Goal: Find specific page/section: Find specific page/section

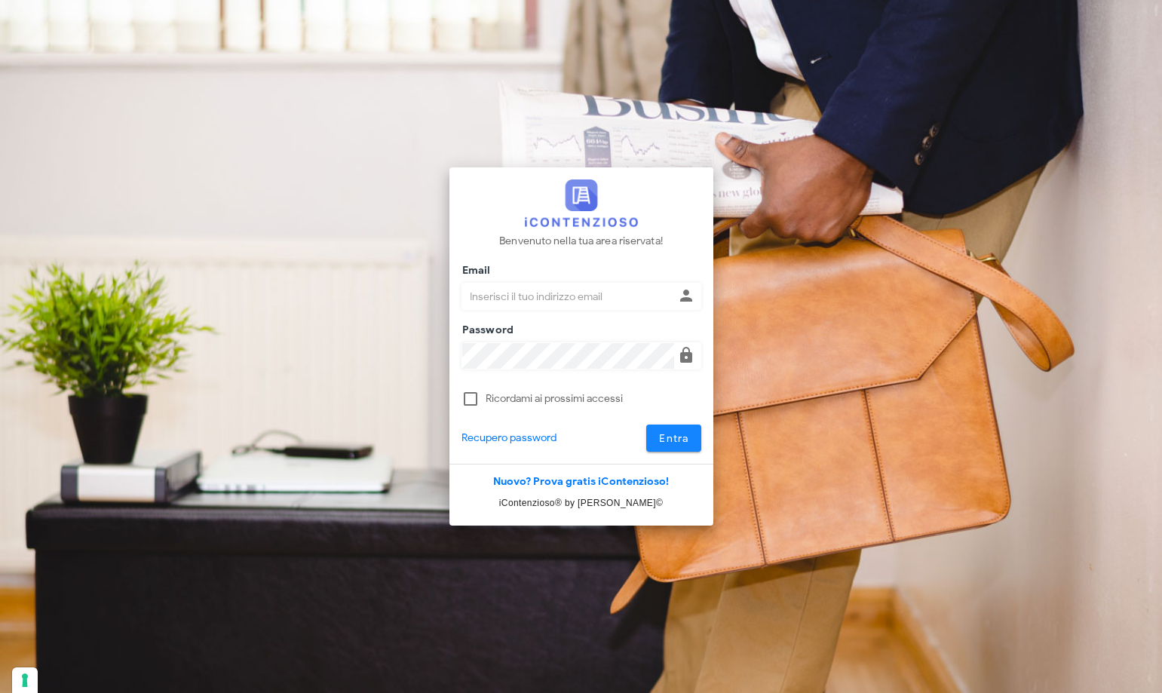
type input "p.rizza@studioassociatoadrev.it"
drag, startPoint x: 676, startPoint y: 437, endPoint x: 663, endPoint y: 418, distance: 23.0
click at [675, 437] on span "Entra" at bounding box center [673, 438] width 31 height 13
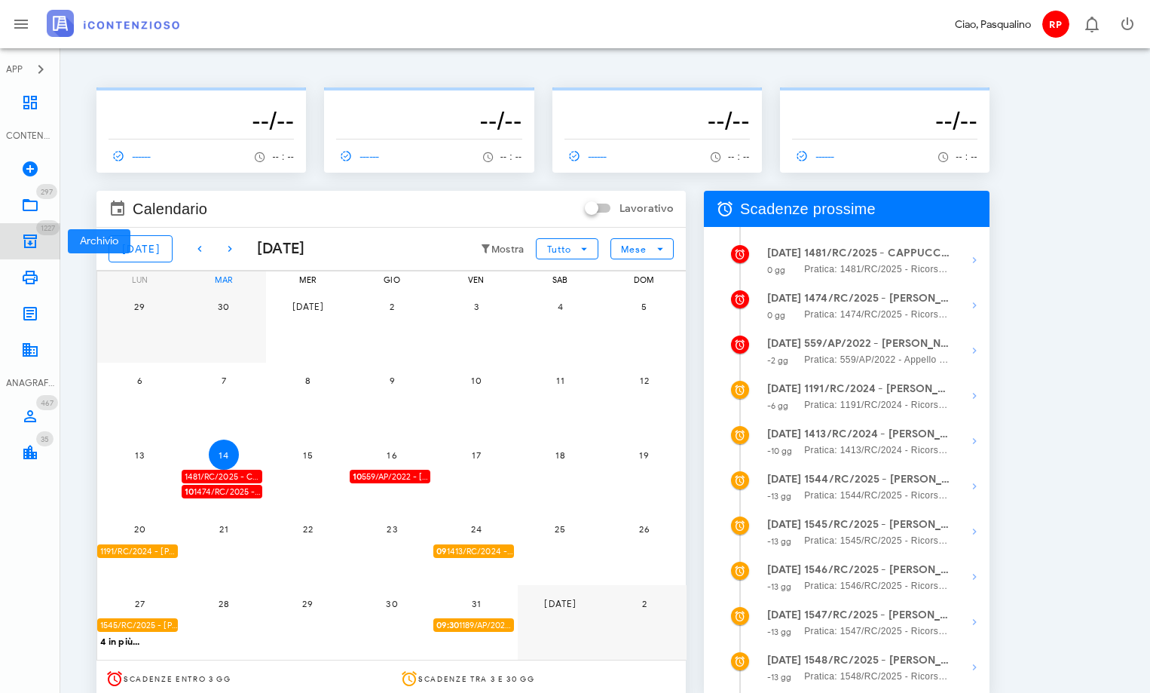
click at [30, 245] on icon at bounding box center [30, 241] width 18 height 18
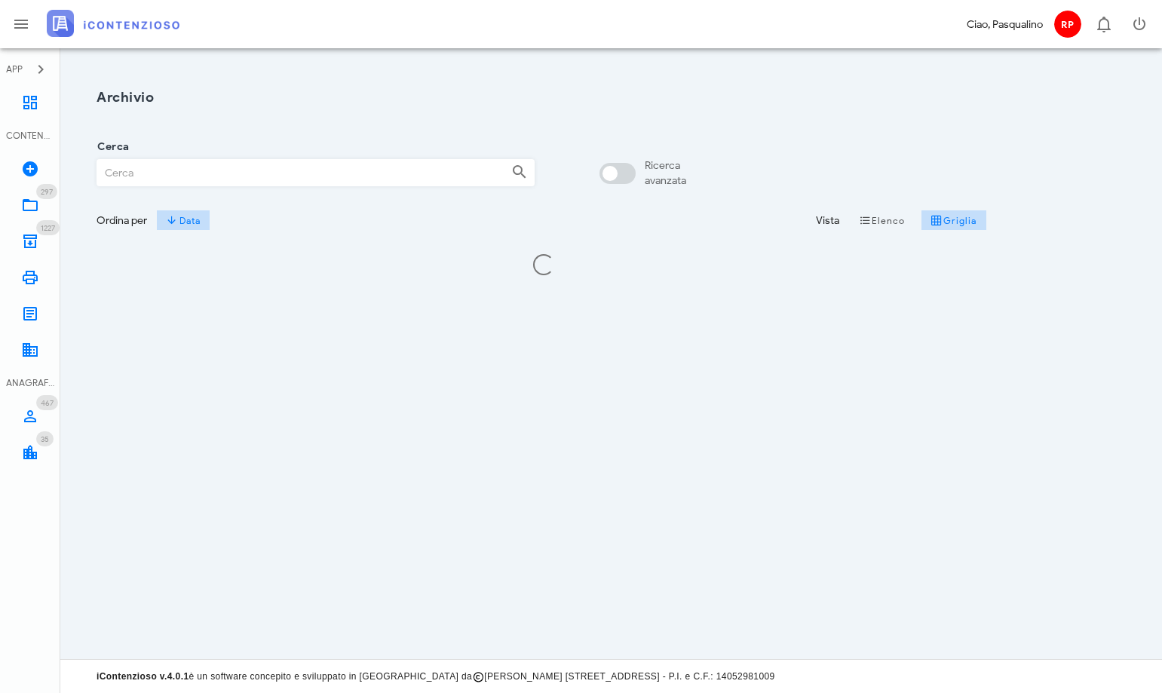
click at [158, 175] on input "Cerca" at bounding box center [298, 173] width 402 height 26
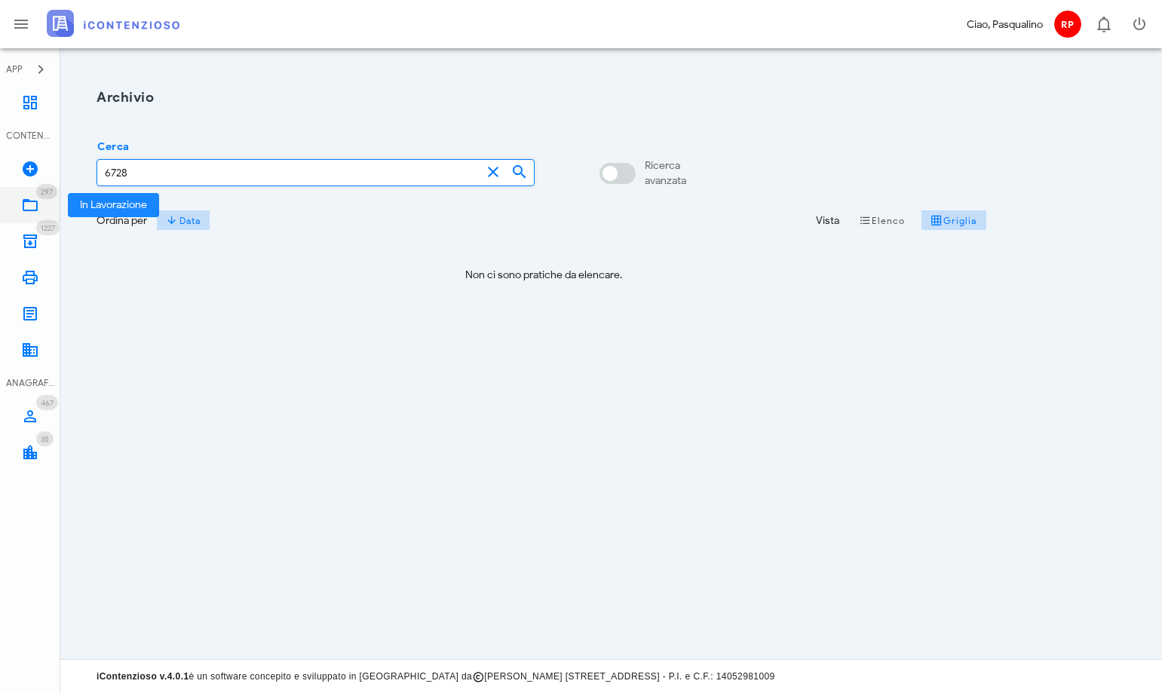
type input "6728"
click at [31, 206] on icon at bounding box center [30, 205] width 18 height 18
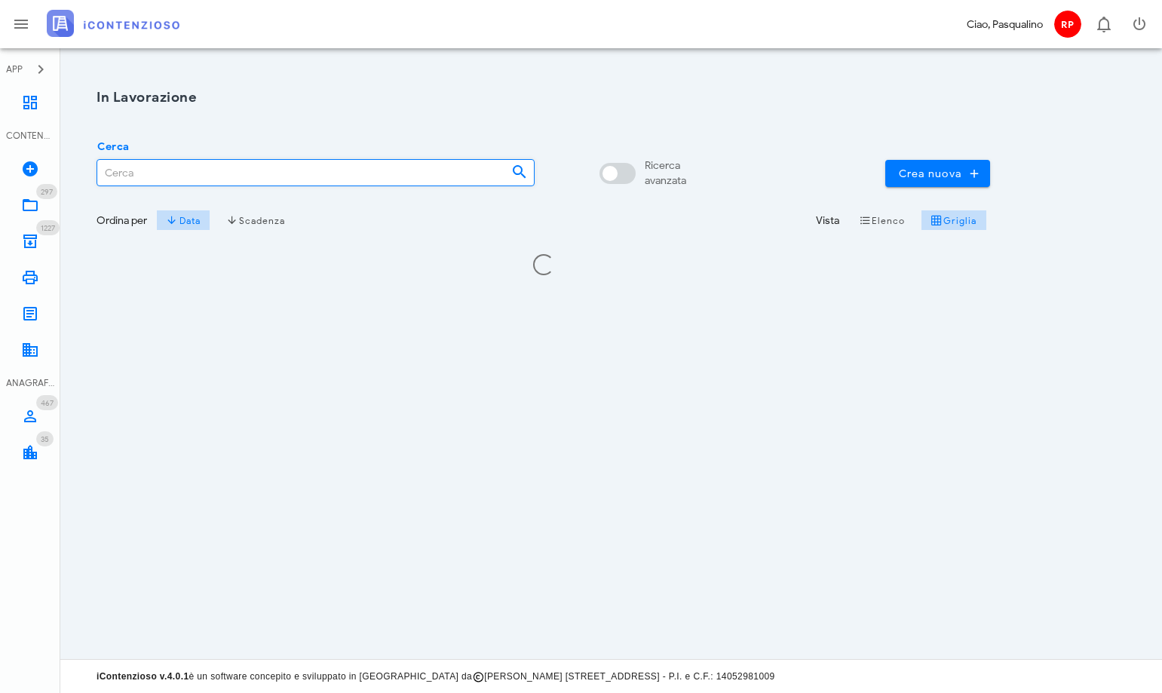
drag, startPoint x: 139, startPoint y: 170, endPoint x: 171, endPoint y: 121, distance: 59.0
click at [140, 170] on input "Cerca" at bounding box center [298, 173] width 402 height 26
click at [147, 173] on input "6728" at bounding box center [289, 173] width 384 height 26
click at [129, 170] on input "6728" at bounding box center [289, 173] width 384 height 26
drag, startPoint x: 149, startPoint y: 170, endPoint x: -6, endPoint y: 170, distance: 154.6
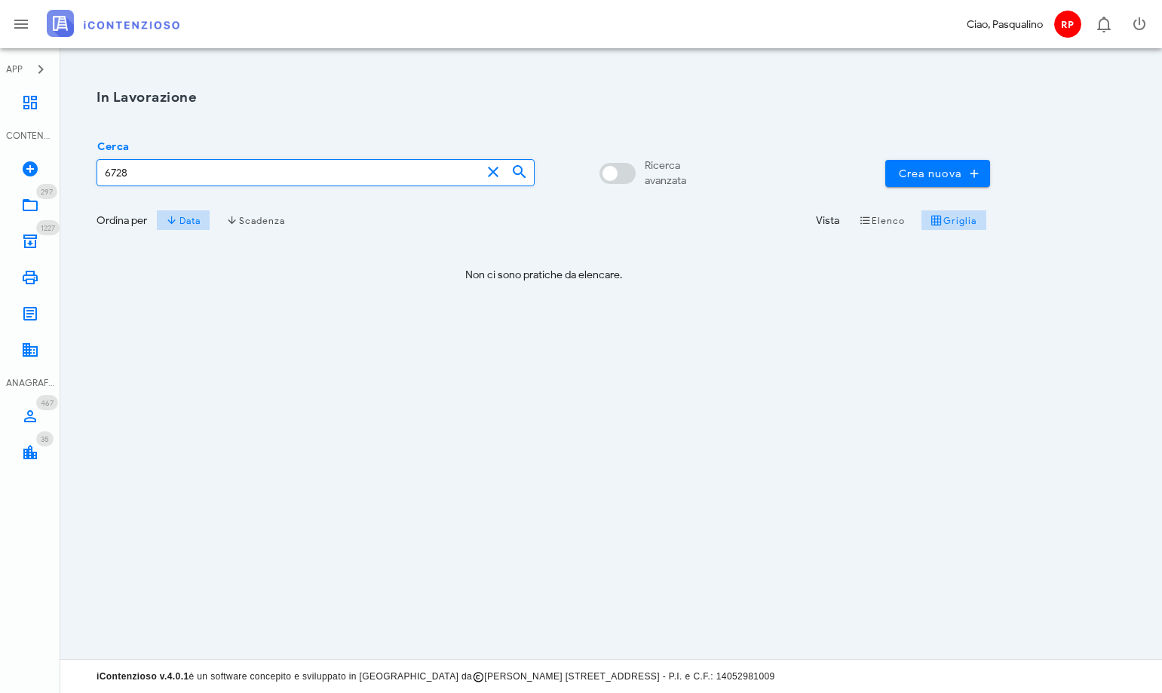
click at [0, 170] on html "APP Dashboard CONTENZIOSO Nuovo Contenzioso 297 In Lavorazione 297 1227 Archivi…" at bounding box center [581, 346] width 1162 height 693
type input "[PERSON_NAME]"
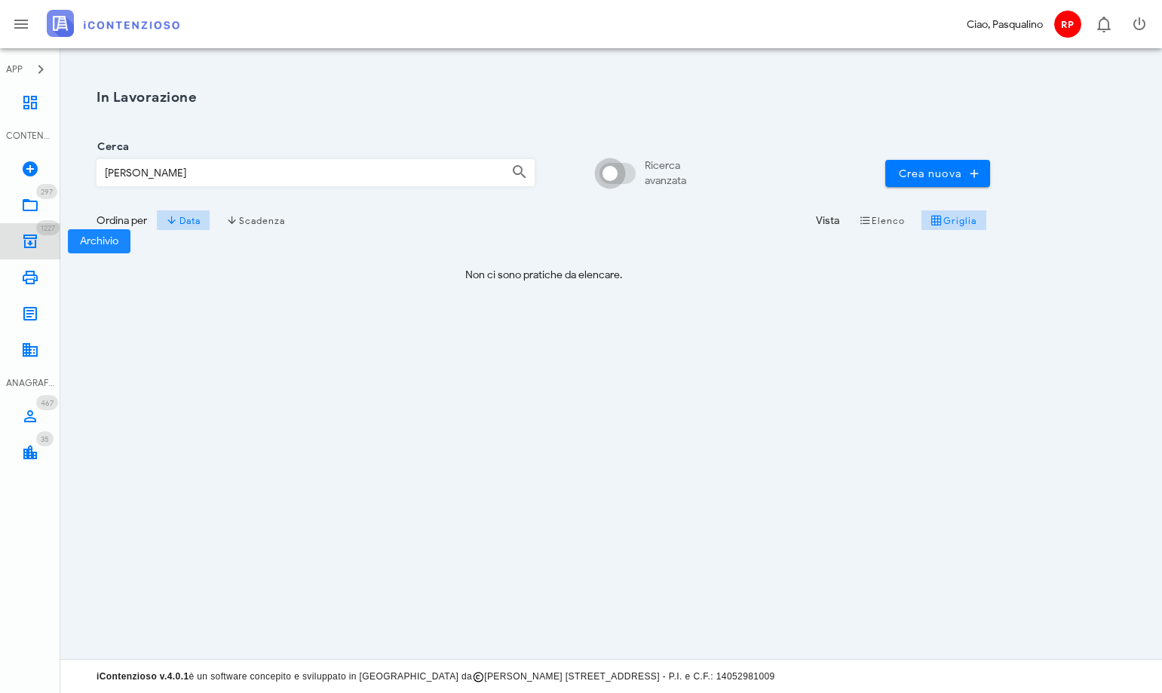
drag, startPoint x: 38, startPoint y: 243, endPoint x: 83, endPoint y: 207, distance: 56.9
click at [41, 242] on link "1227 Archivio 1227" at bounding box center [30, 241] width 60 height 36
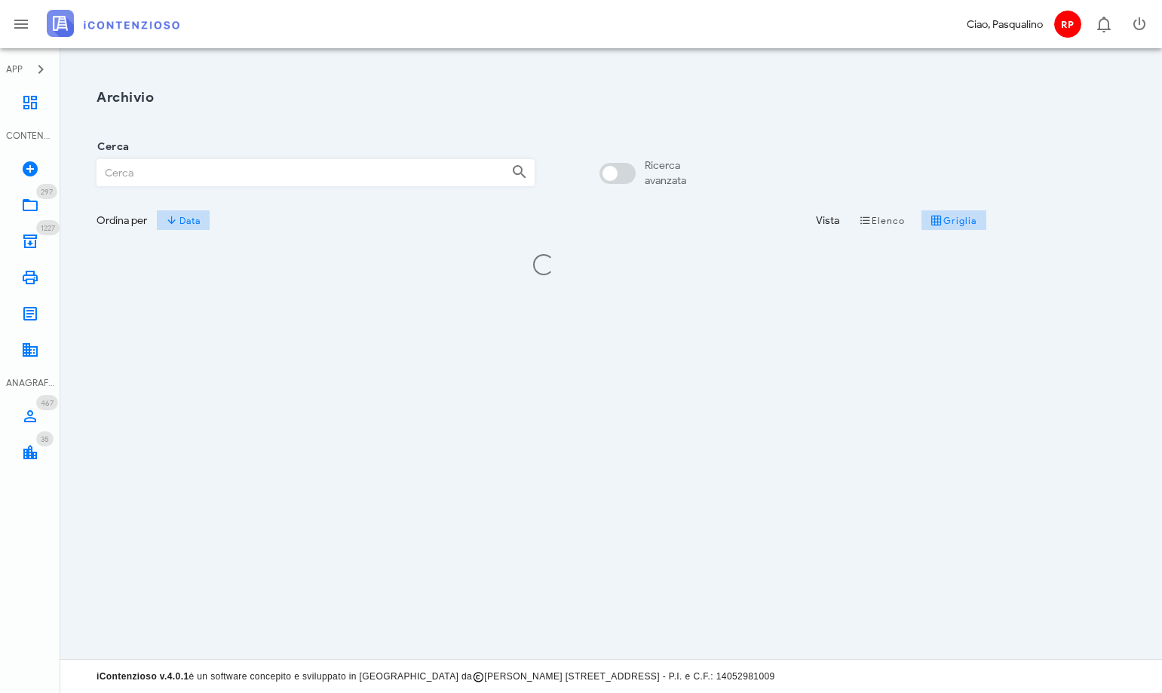
click at [143, 180] on input "Cerca" at bounding box center [298, 173] width 402 height 26
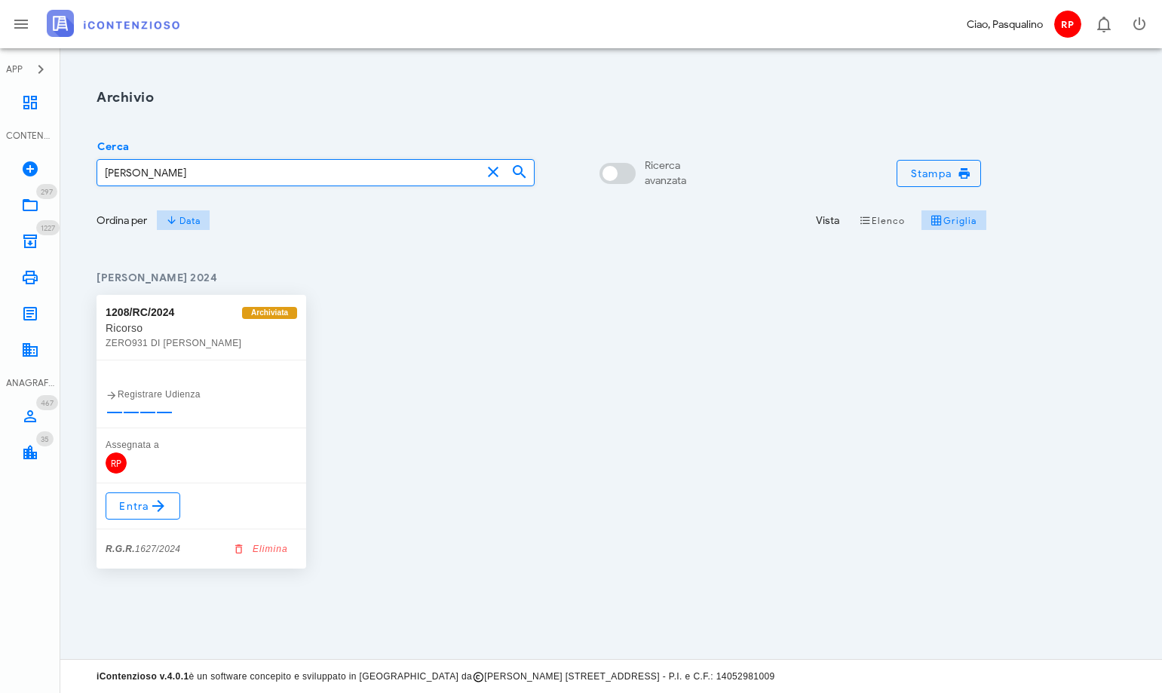
drag, startPoint x: 218, startPoint y: 172, endPoint x: 20, endPoint y: 145, distance: 200.1
click at [20, 145] on div "APP Dashboard CONTENZIOSO Nuovo Contenzioso 297 In Lavorazione 297 1227 Archivi…" at bounding box center [581, 346] width 1162 height 693
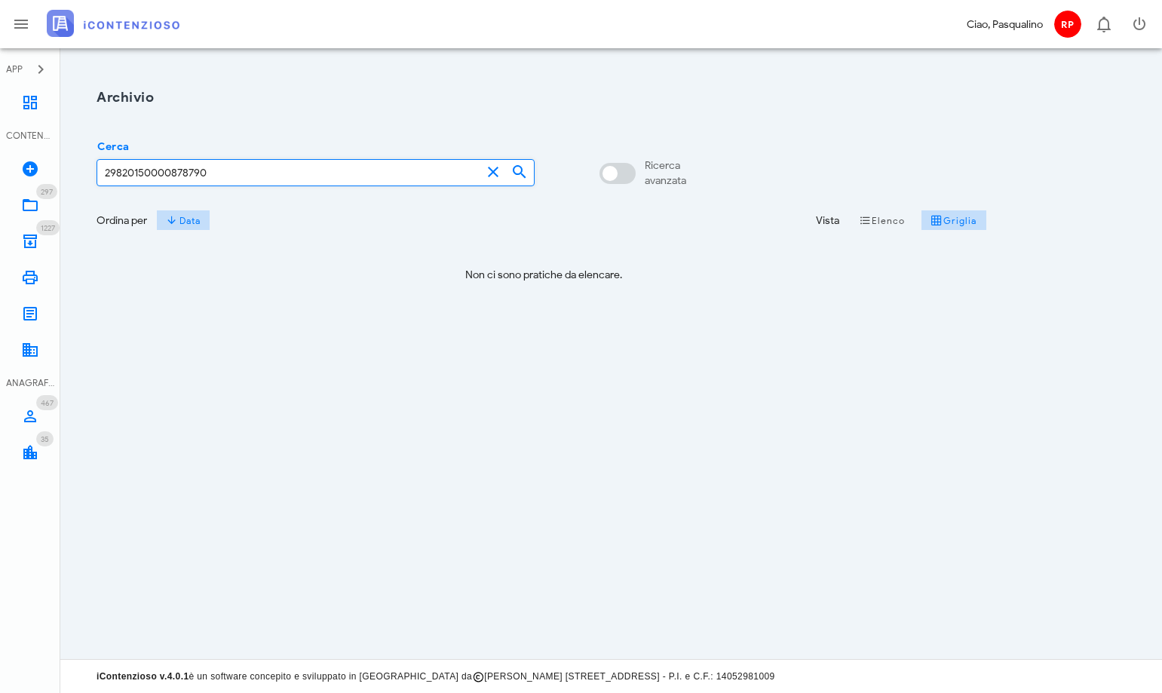
type input "29820150000878790"
